Goal: Information Seeking & Learning: Learn about a topic

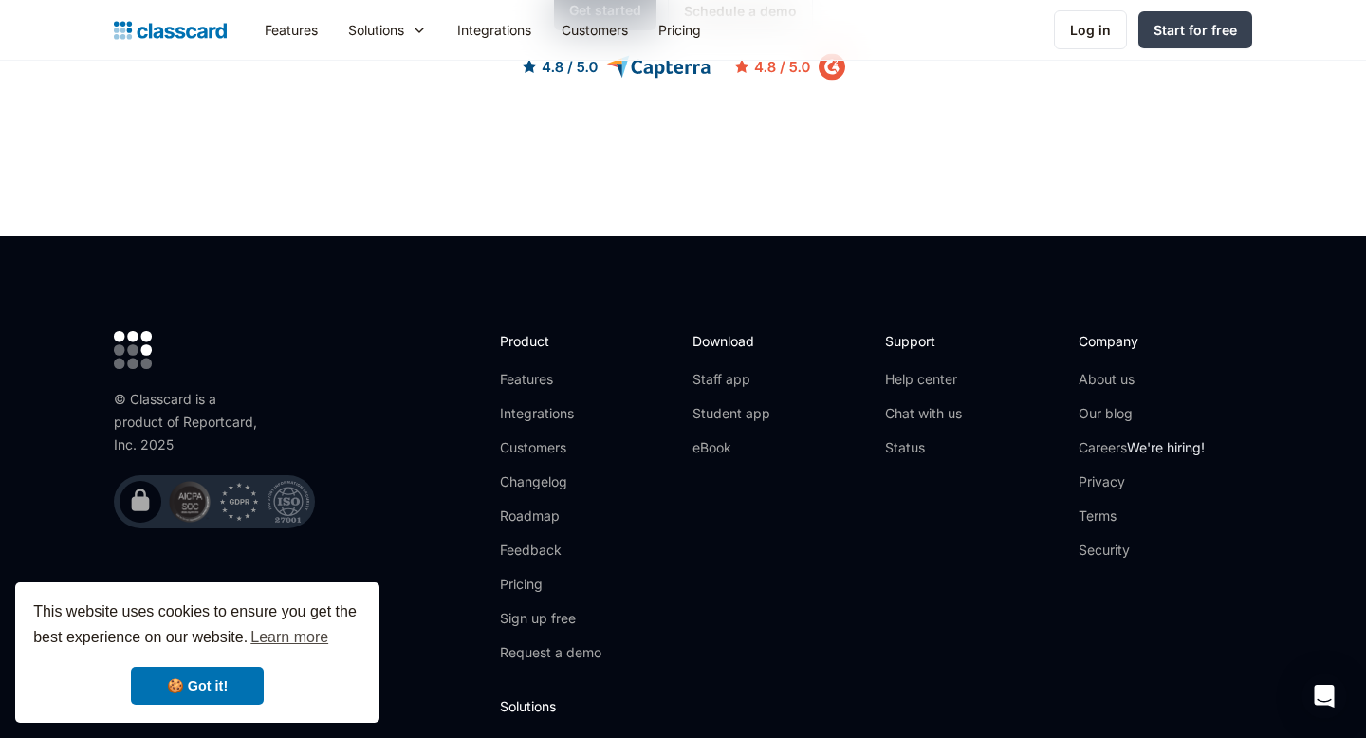
scroll to position [6238, 0]
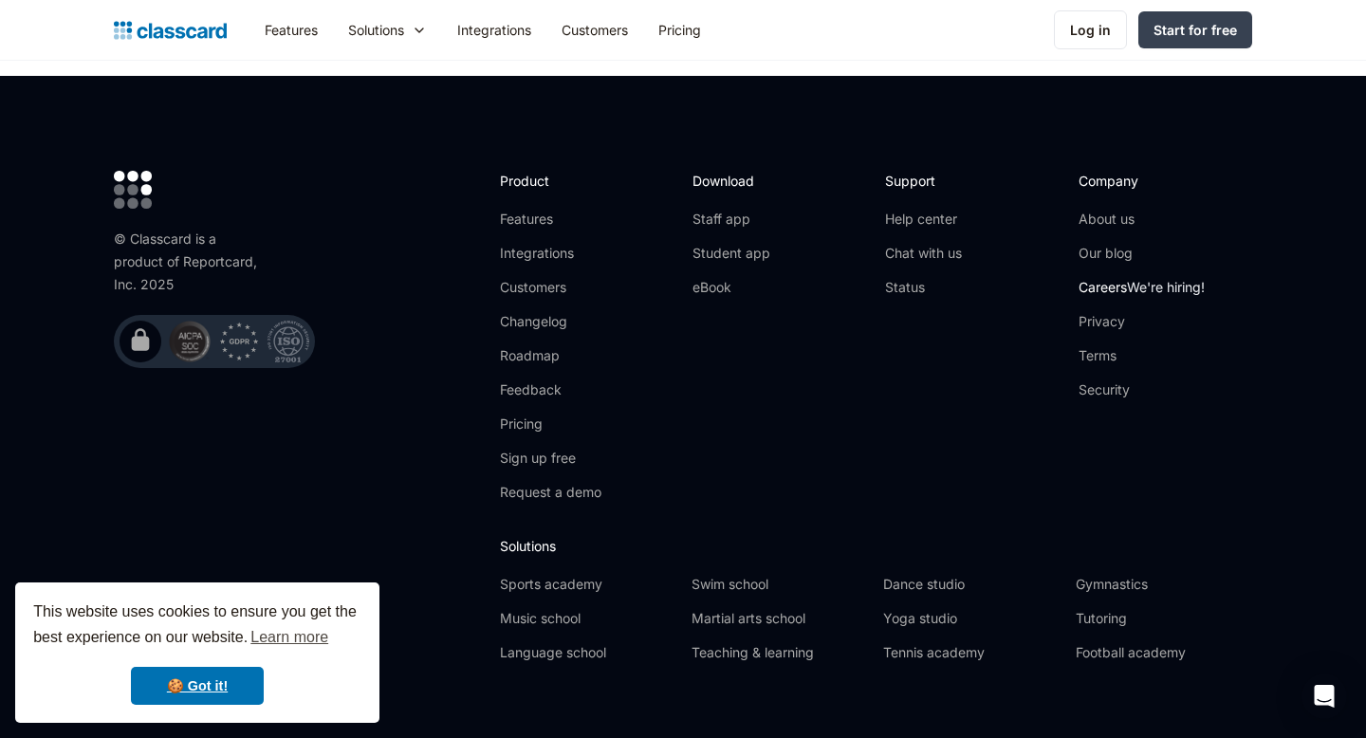
click at [1103, 278] on link "Careers We're hiring!" at bounding box center [1142, 287] width 126 height 19
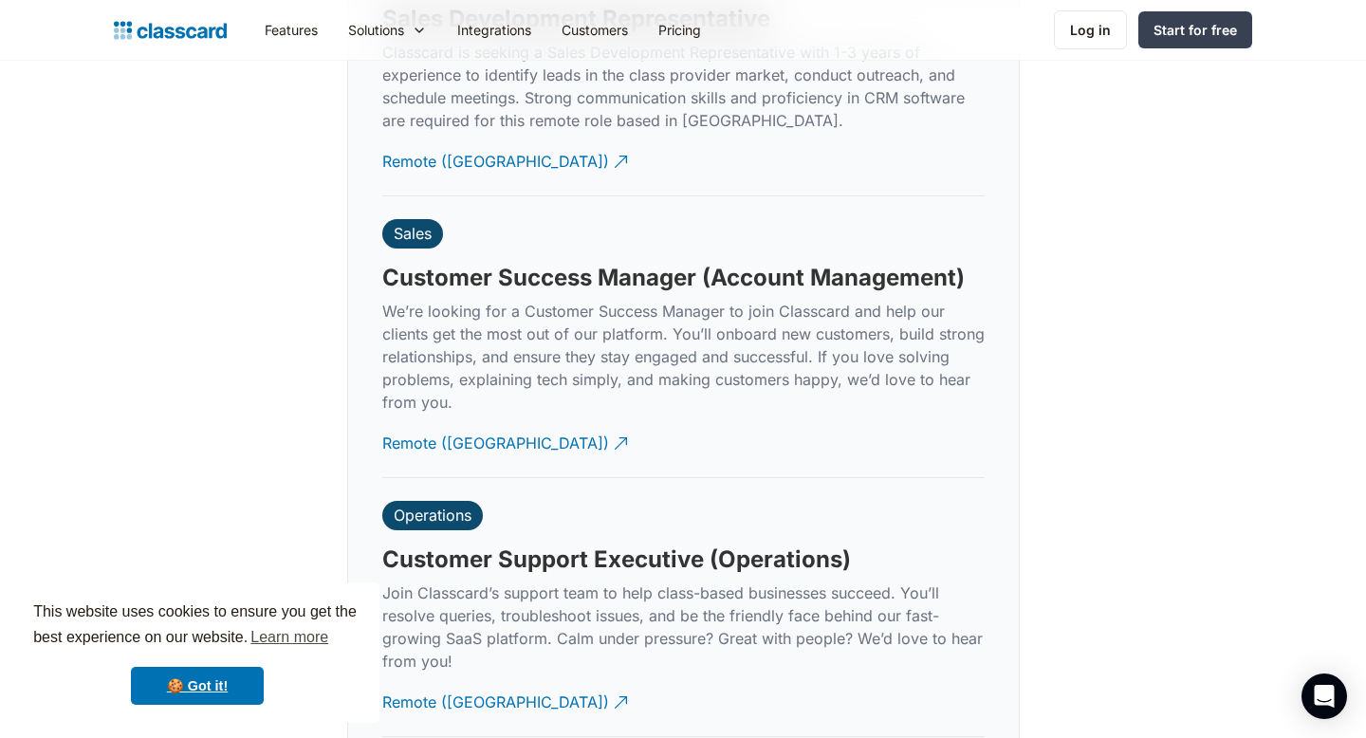
scroll to position [5374, 0]
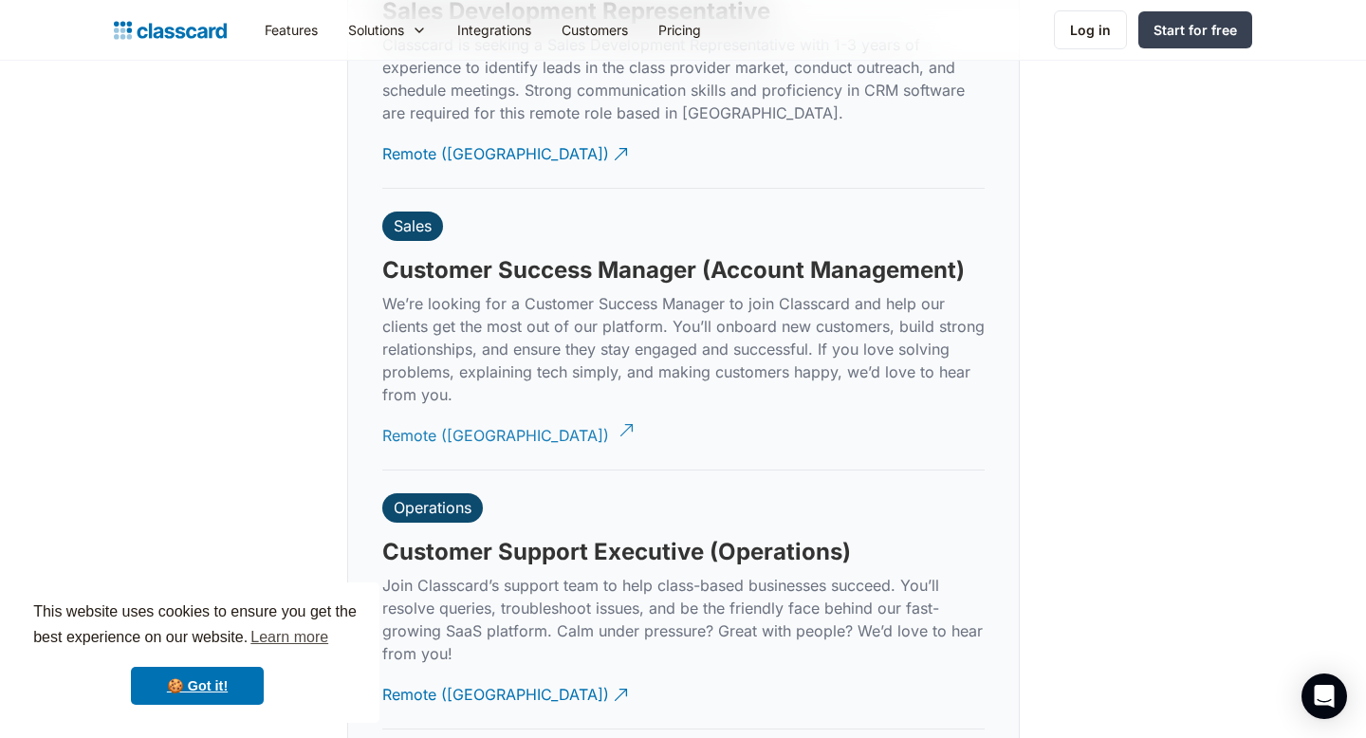
click at [458, 410] on div "Remote (India)" at bounding box center [495, 428] width 227 height 37
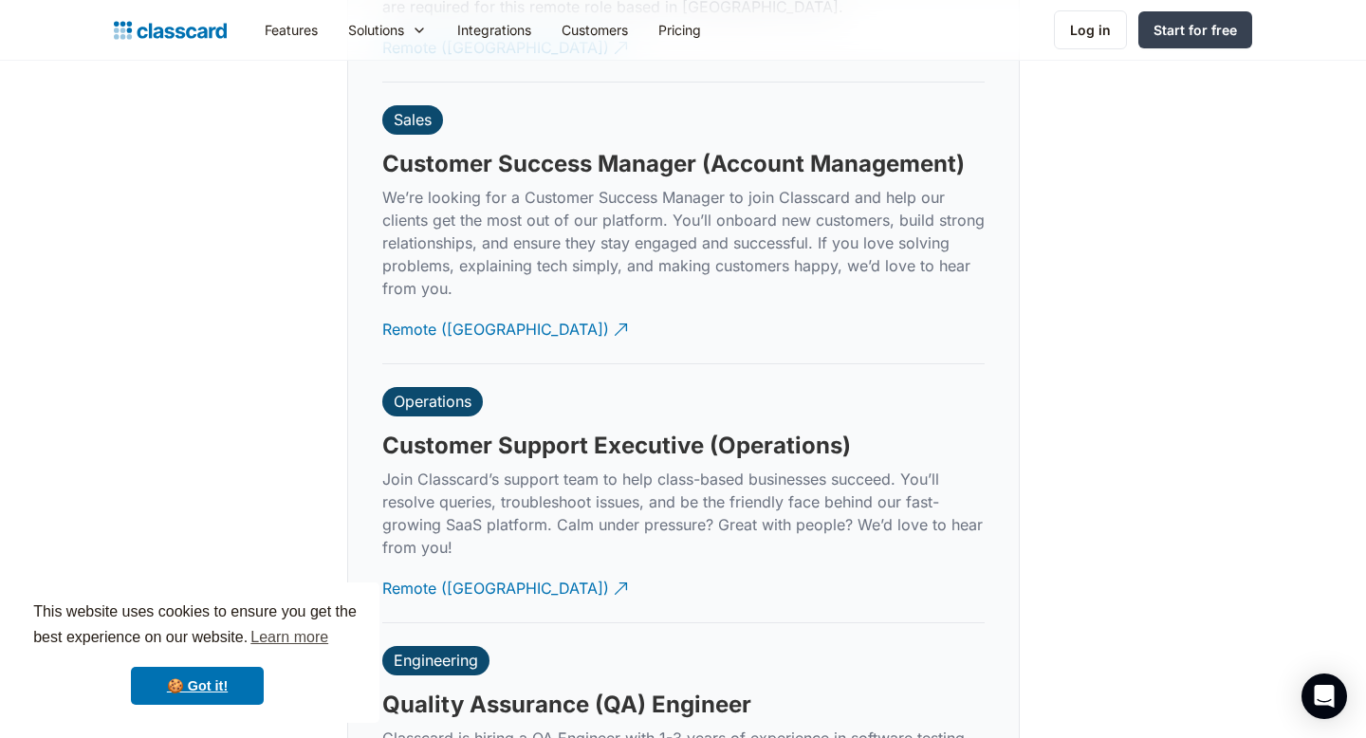
scroll to position [5526, 0]
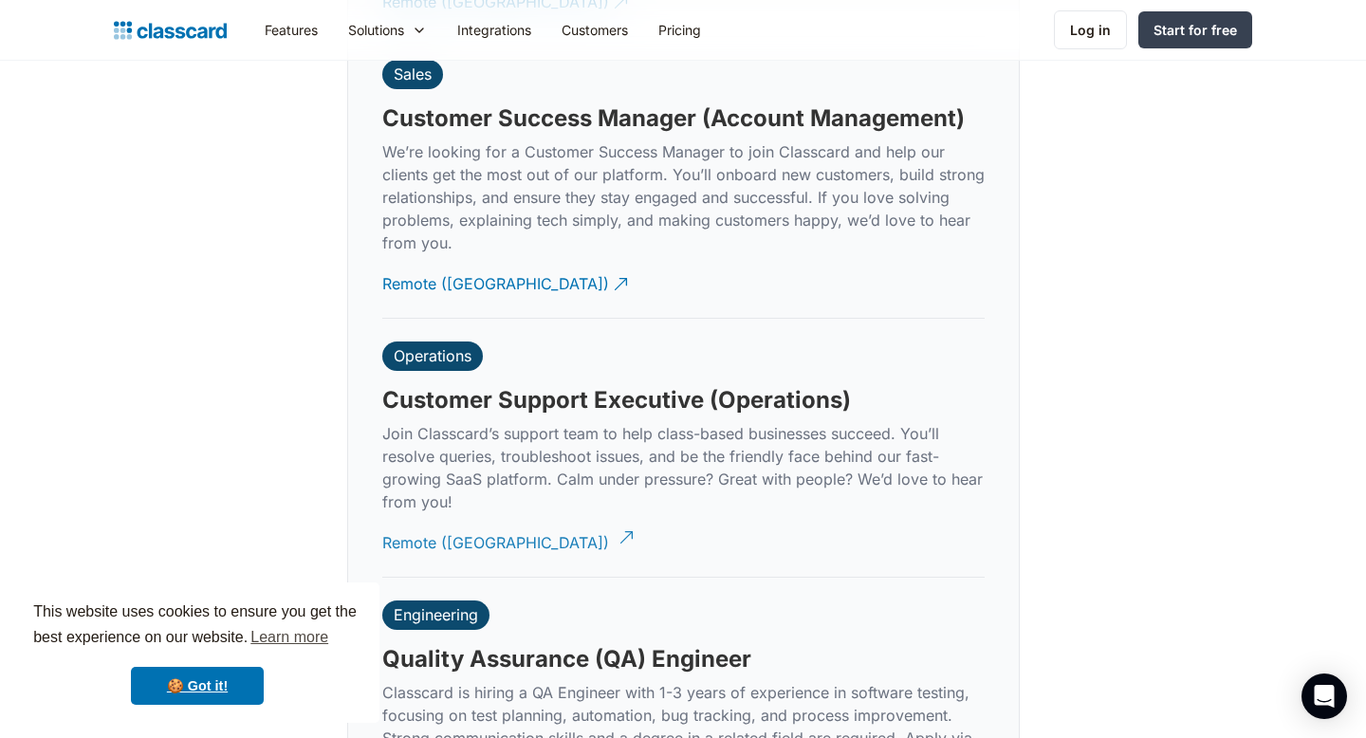
click at [462, 521] on div "Remote (India)" at bounding box center [495, 535] width 227 height 37
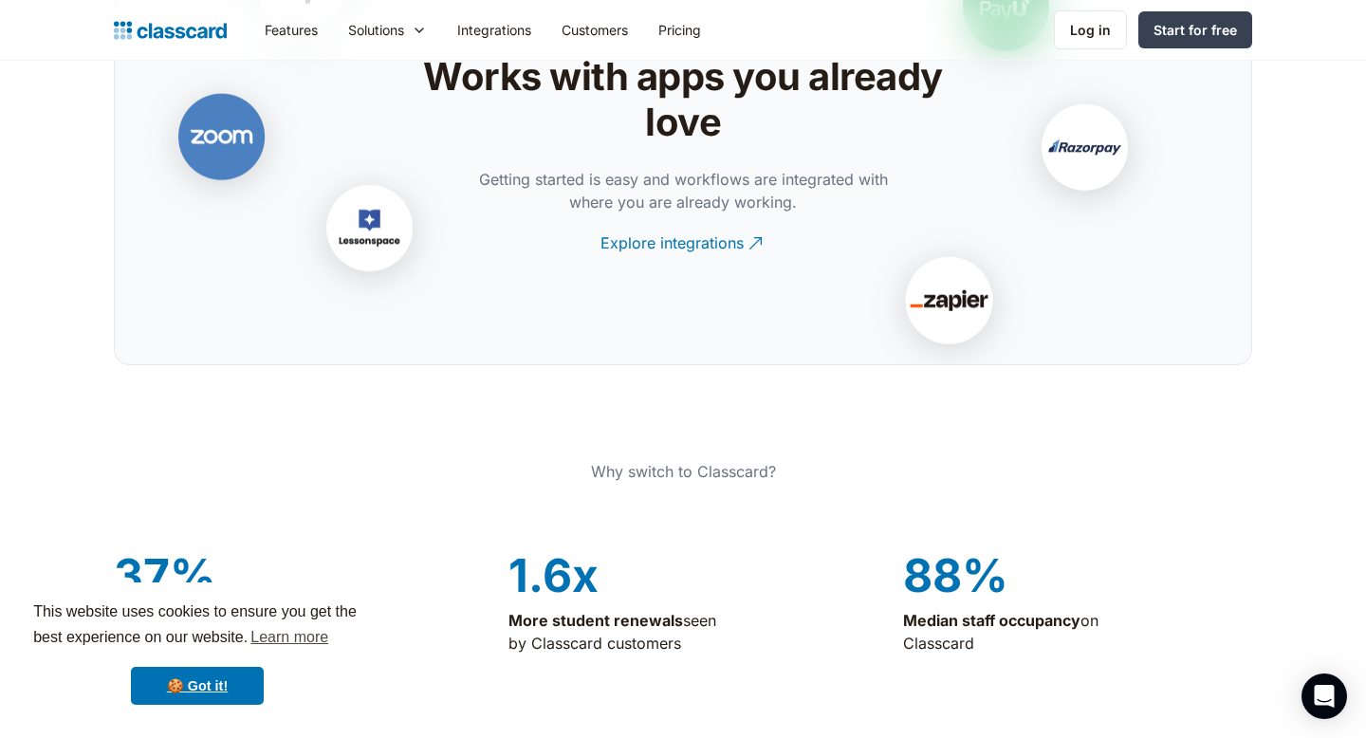
scroll to position [4059, 0]
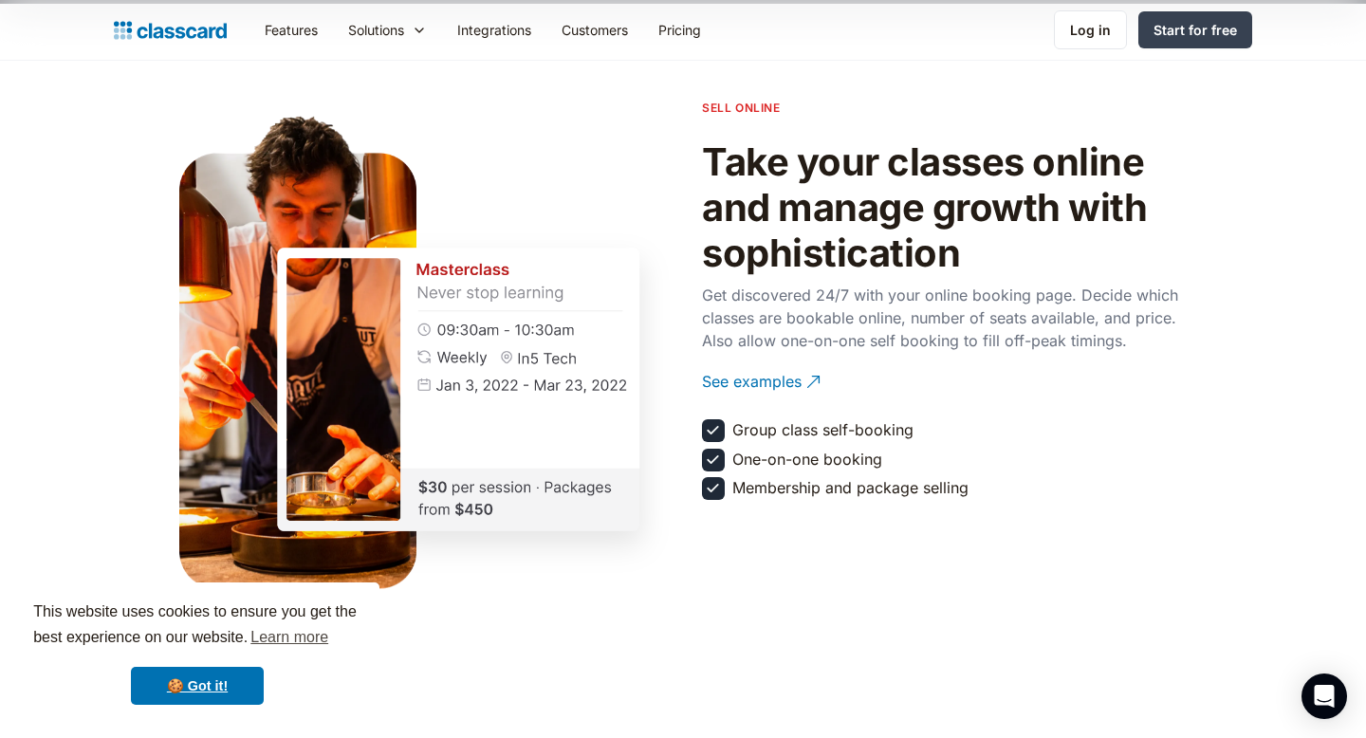
scroll to position [2073, 0]
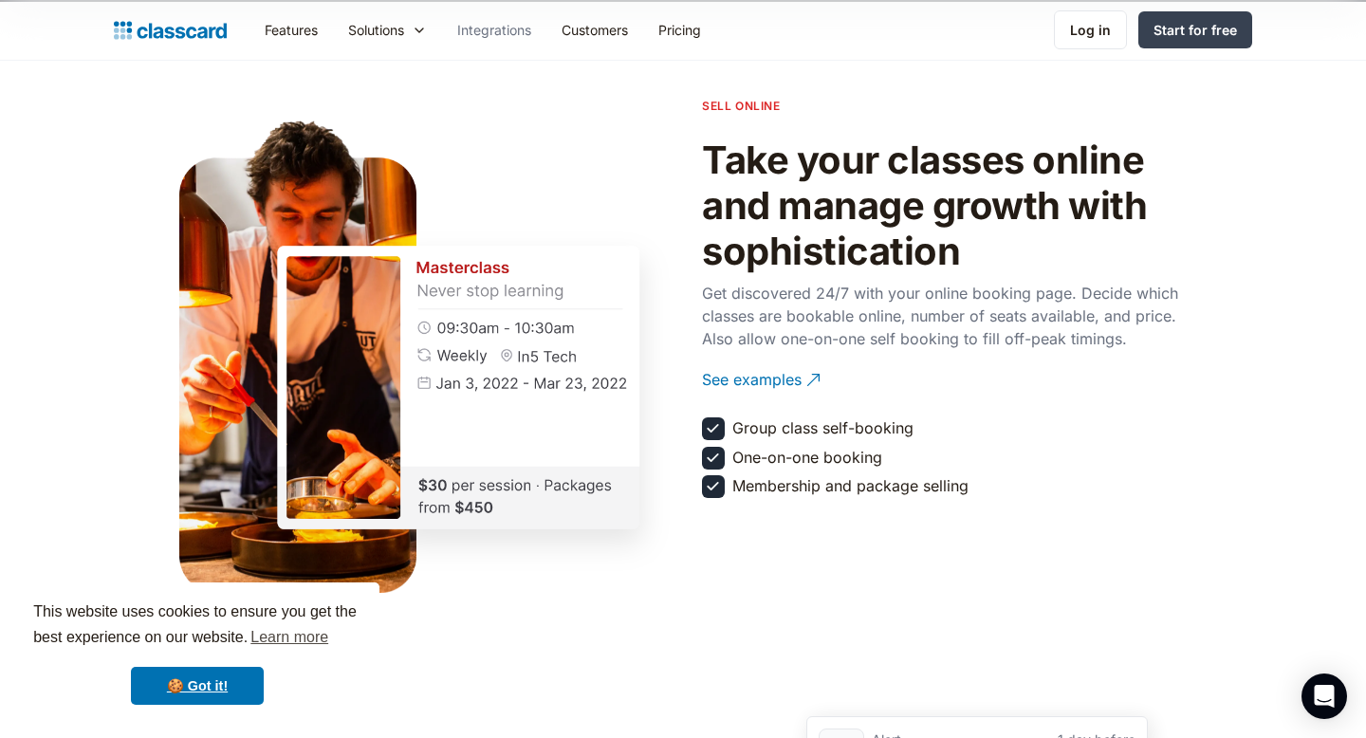
click at [487, 31] on link "Integrations" at bounding box center [494, 30] width 104 height 43
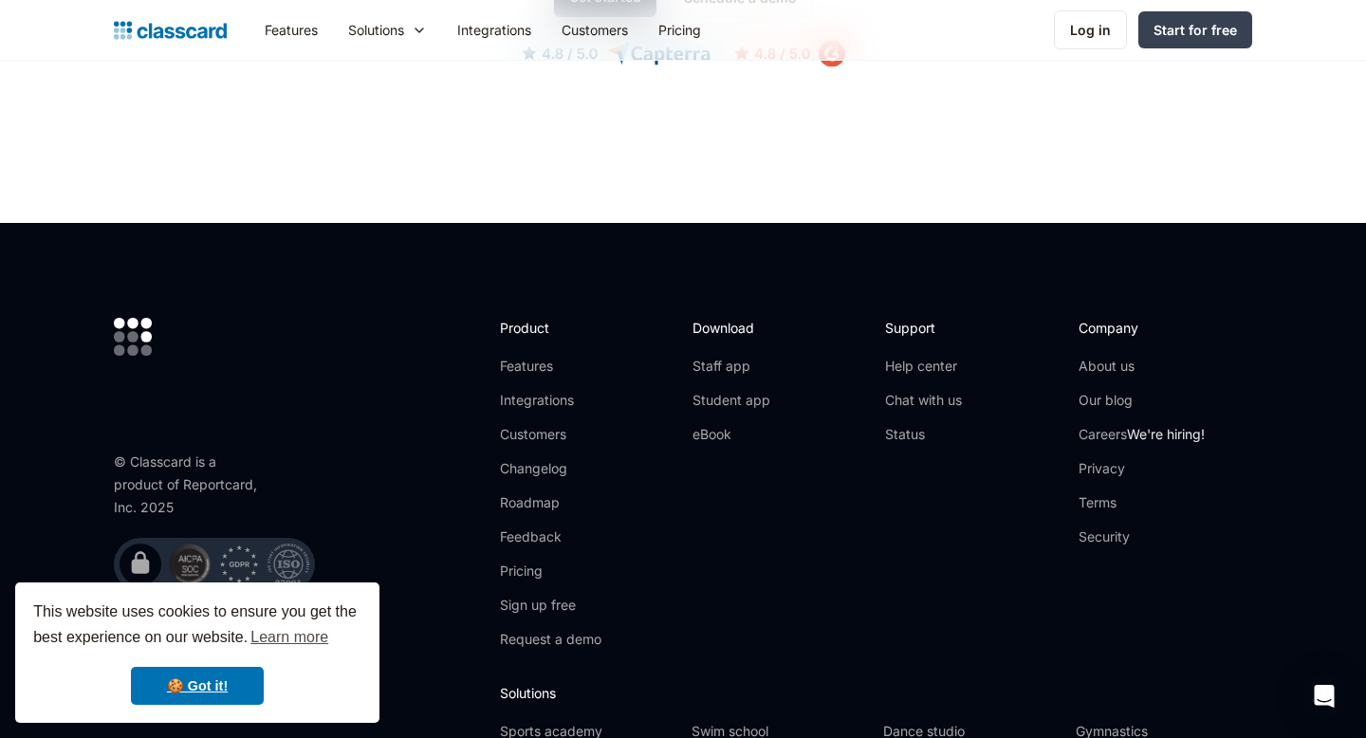
scroll to position [4549, 0]
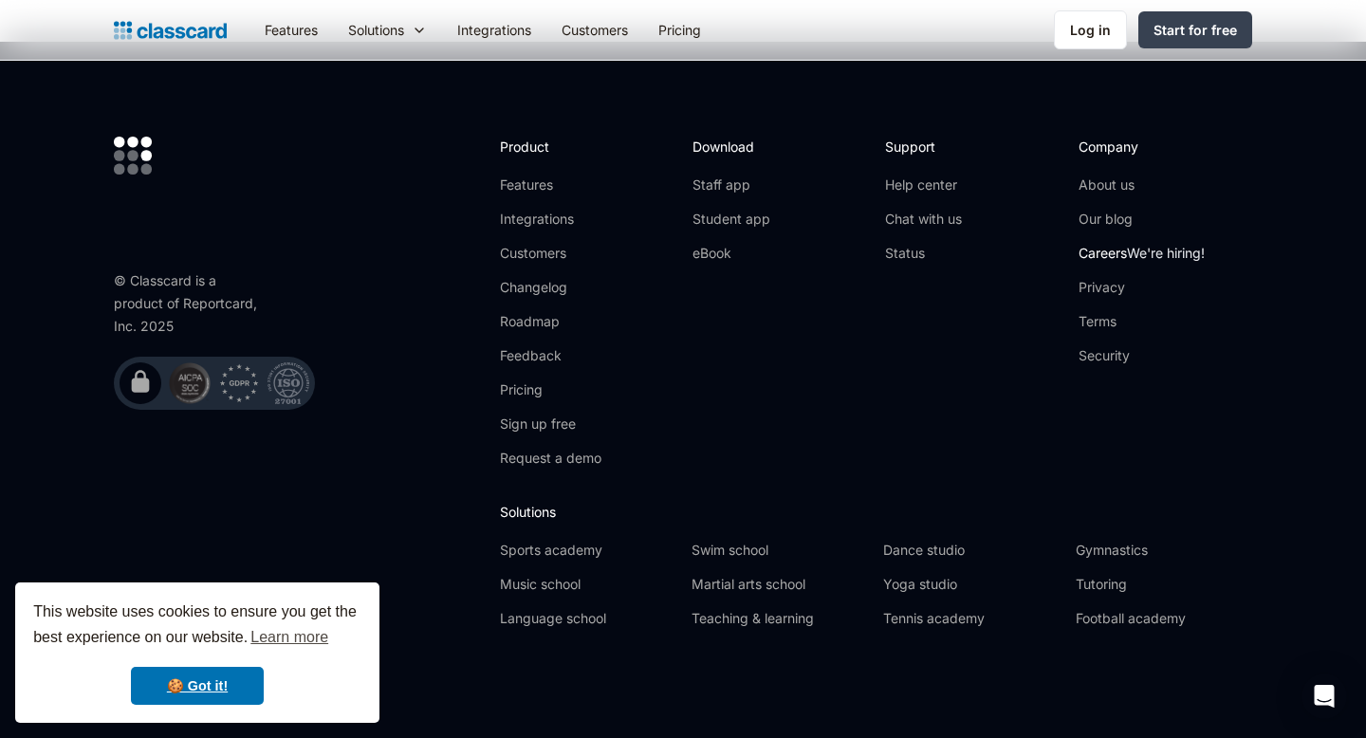
click at [1111, 253] on link "Careers We're hiring!" at bounding box center [1142, 253] width 126 height 19
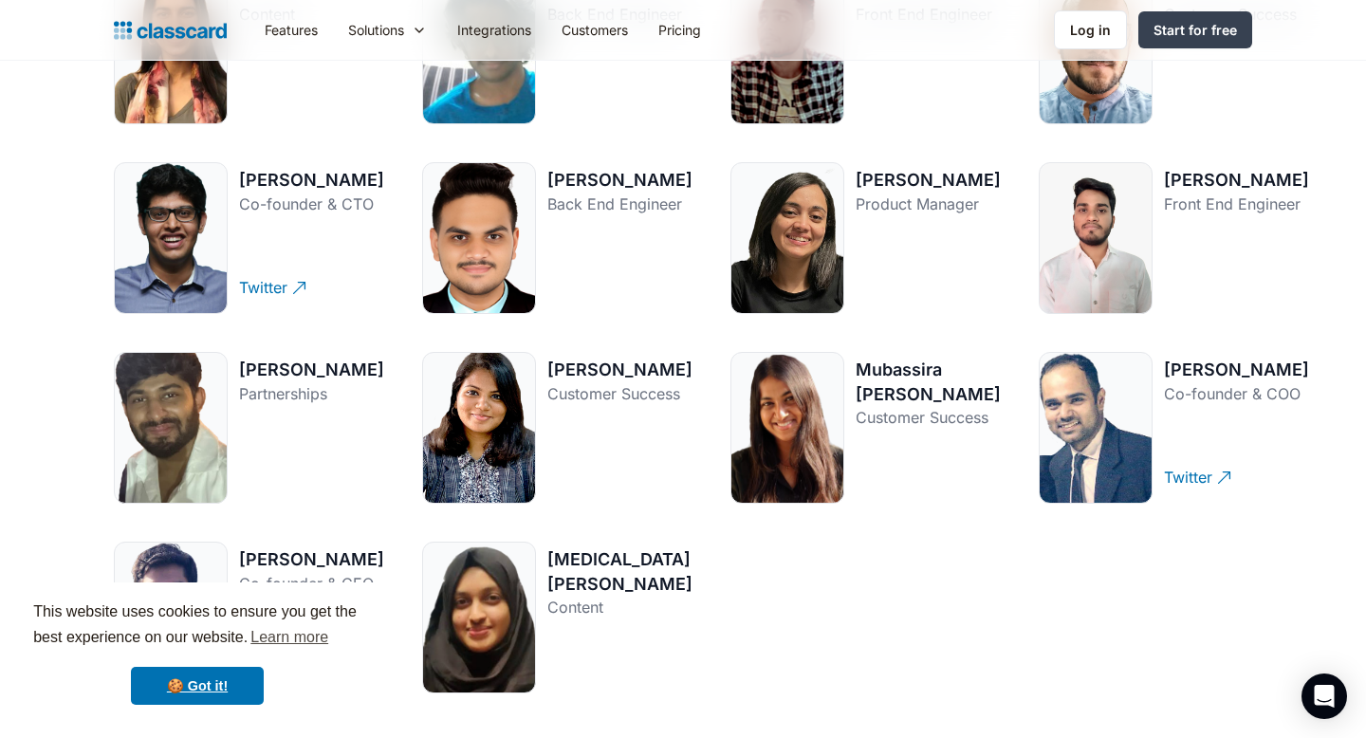
scroll to position [2688, 0]
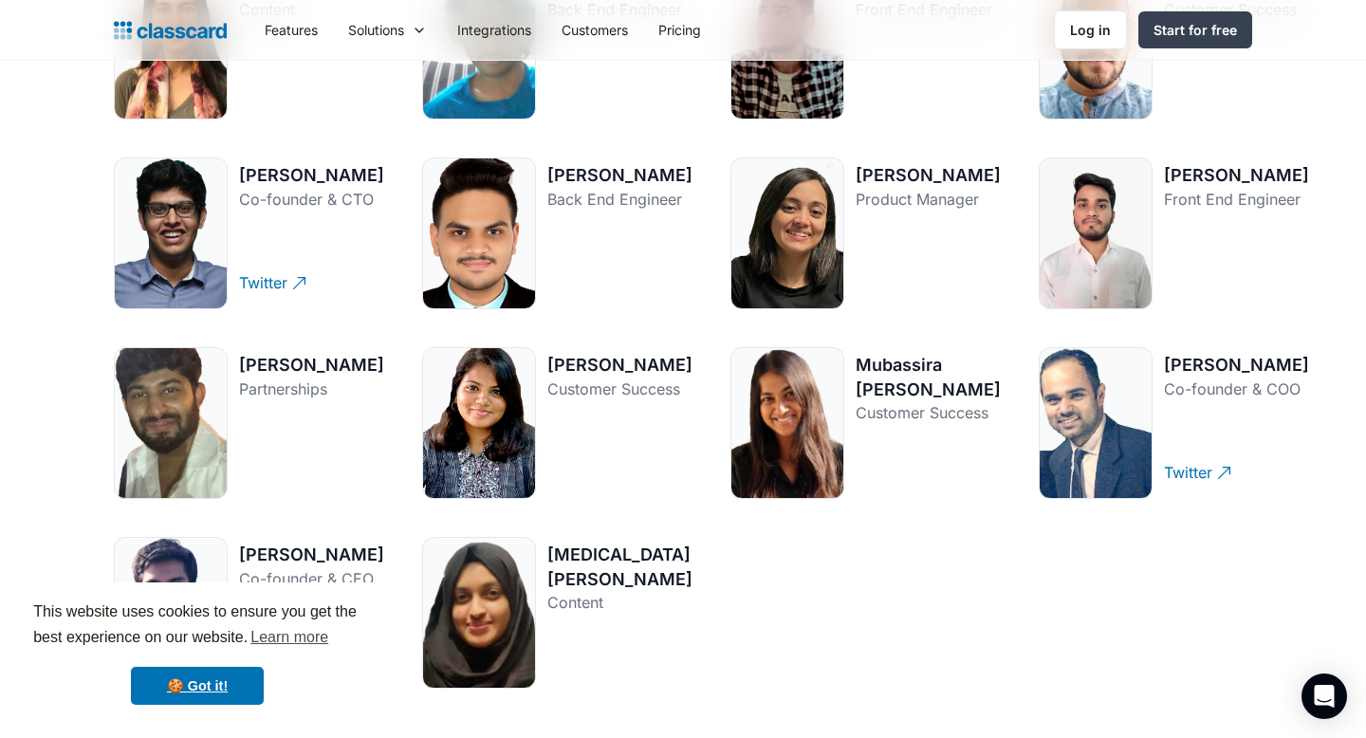
click at [772, 454] on div at bounding box center [788, 423] width 114 height 152
click at [789, 377] on div at bounding box center [788, 423] width 114 height 152
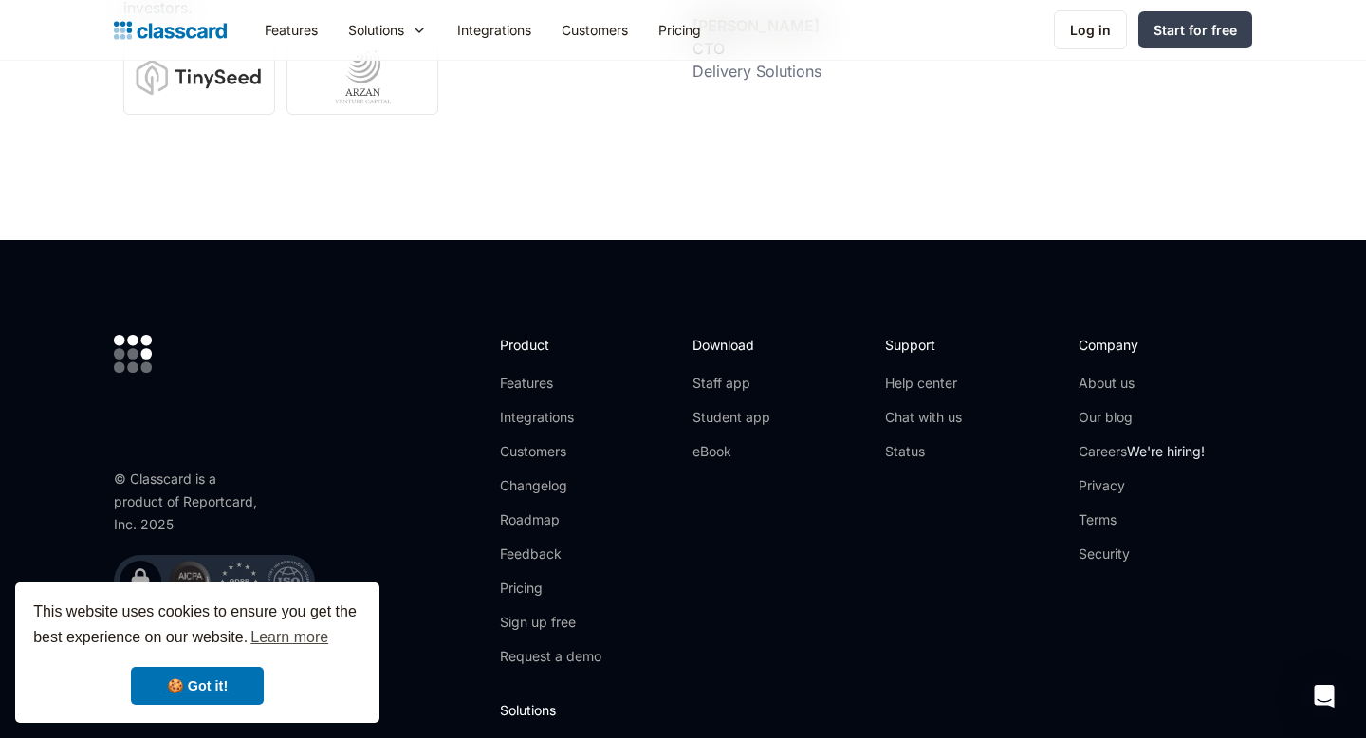
scroll to position [6724, 0]
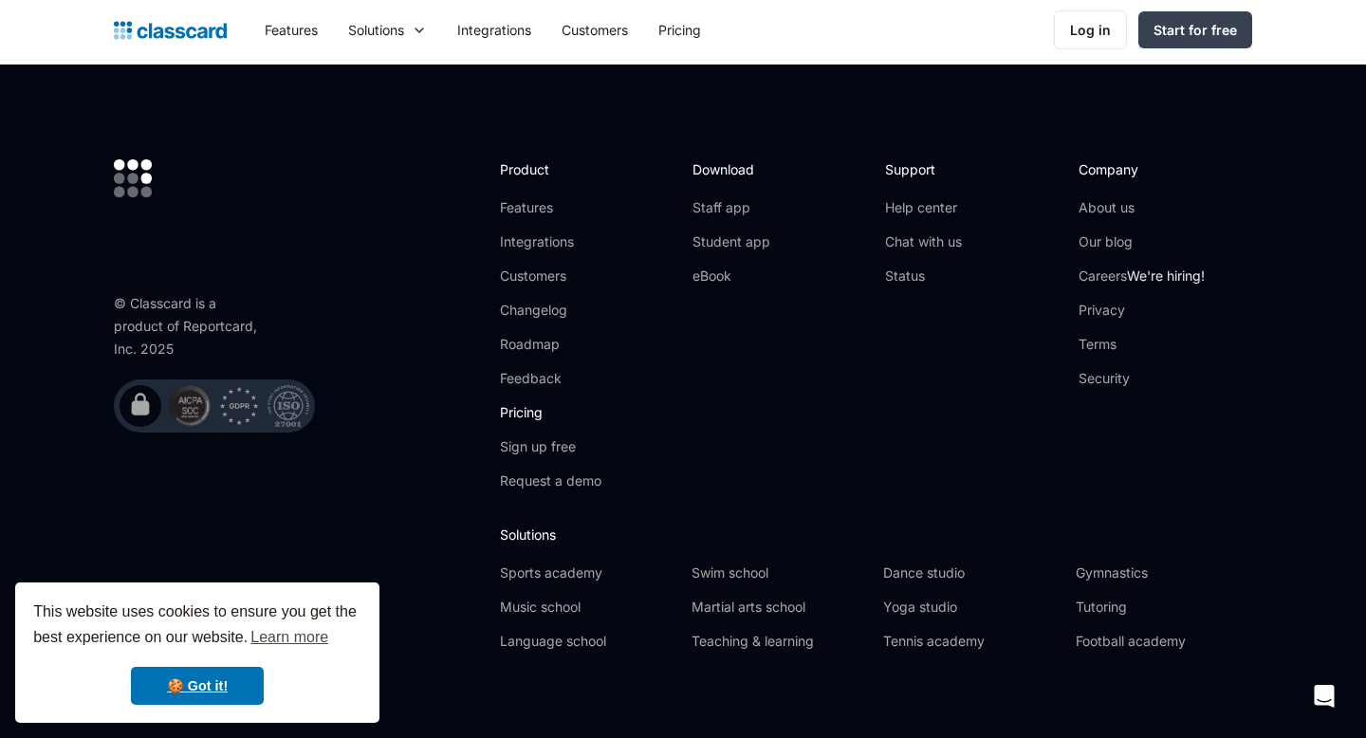
click at [517, 403] on link "Pricing" at bounding box center [551, 412] width 102 height 19
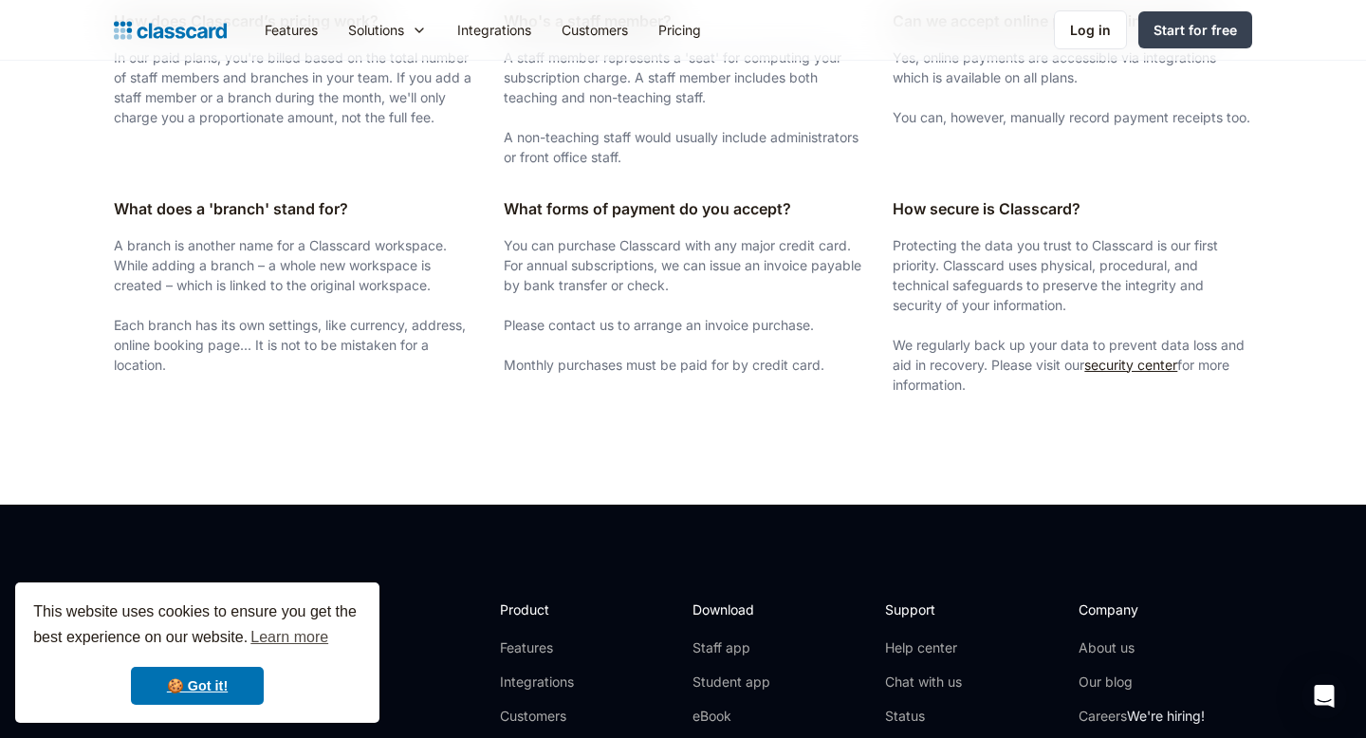
scroll to position [3246, 0]
